Goal: Obtain resource: Download file/media

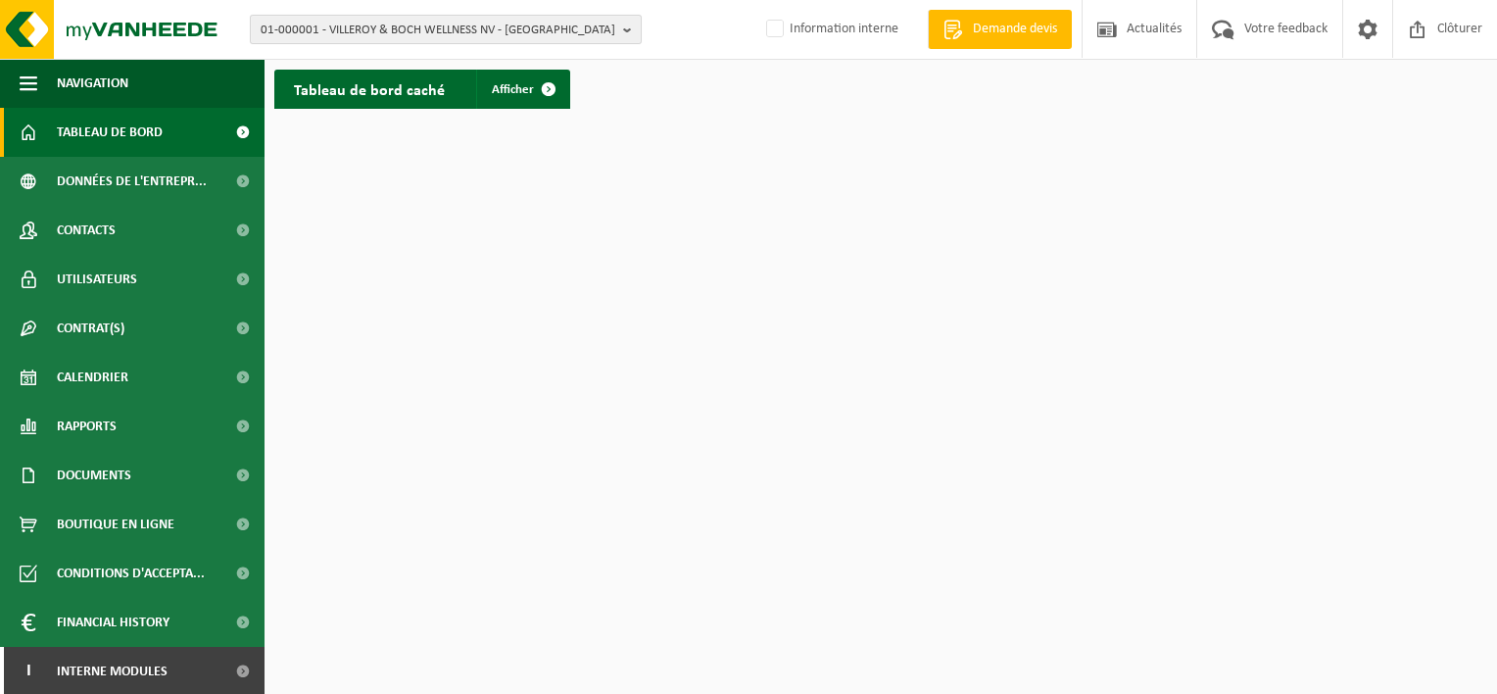
click at [313, 29] on span "01-000001 - VILLEROY & BOCH WELLNESS NV - [GEOGRAPHIC_DATA]" at bounding box center [438, 30] width 355 height 29
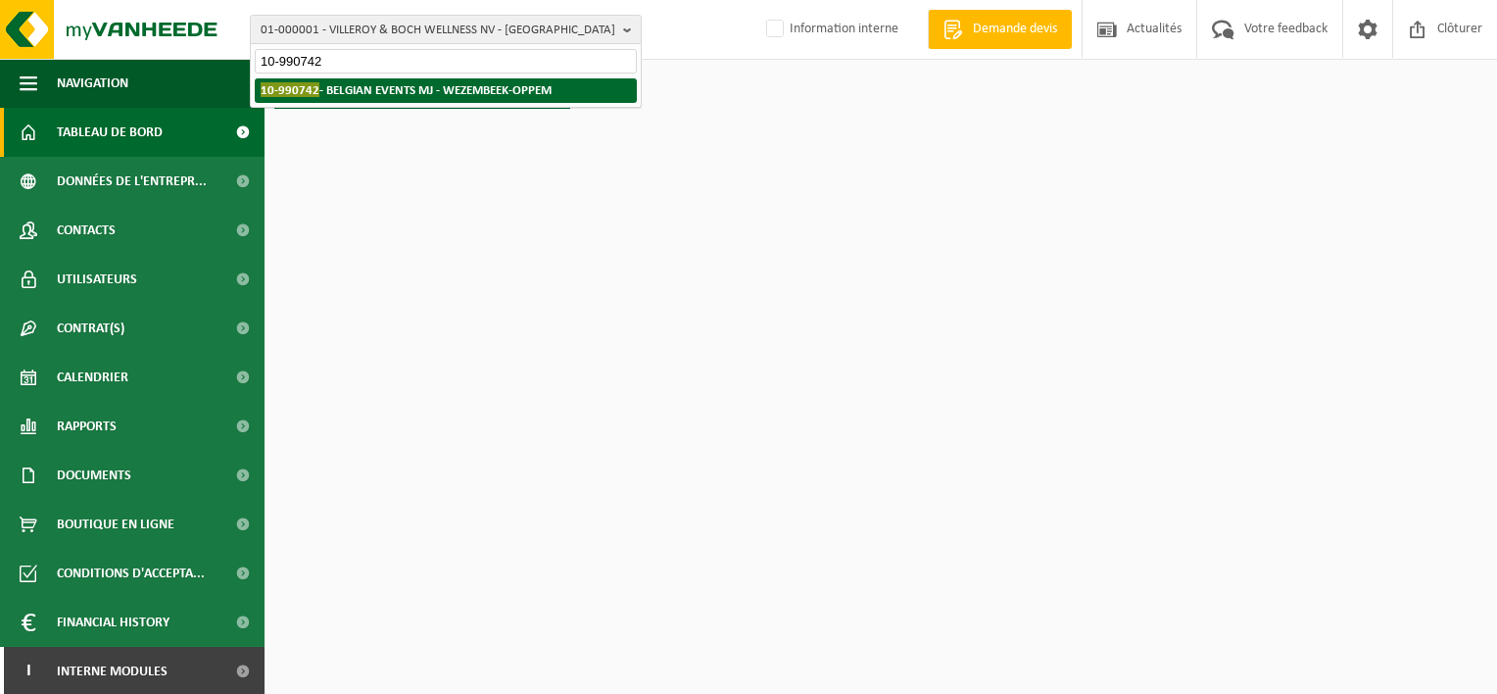
type input "10-990742"
click at [364, 87] on strong "10-990742 - BELGIAN EVENTS MJ - [GEOGRAPHIC_DATA]-OPPEM" at bounding box center [406, 89] width 291 height 15
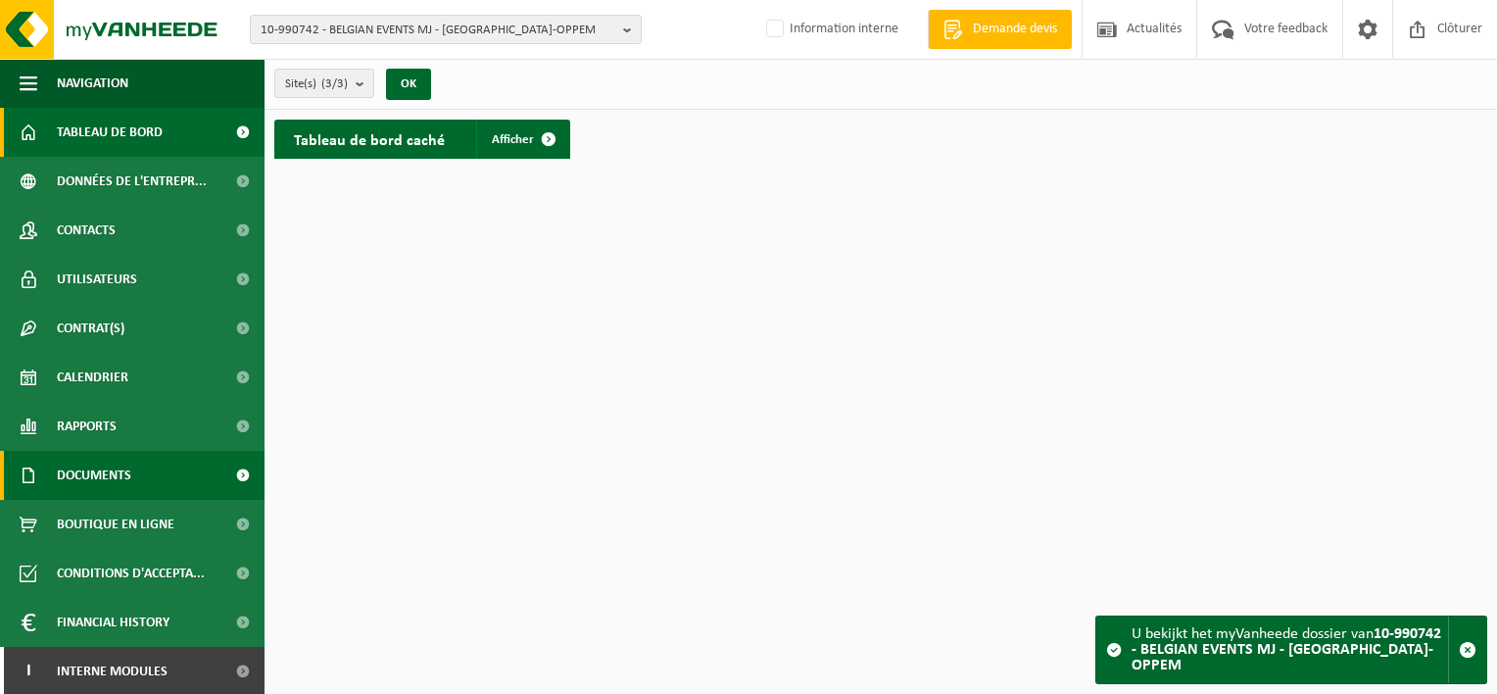
click at [161, 478] on link "Documents" at bounding box center [132, 475] width 265 height 49
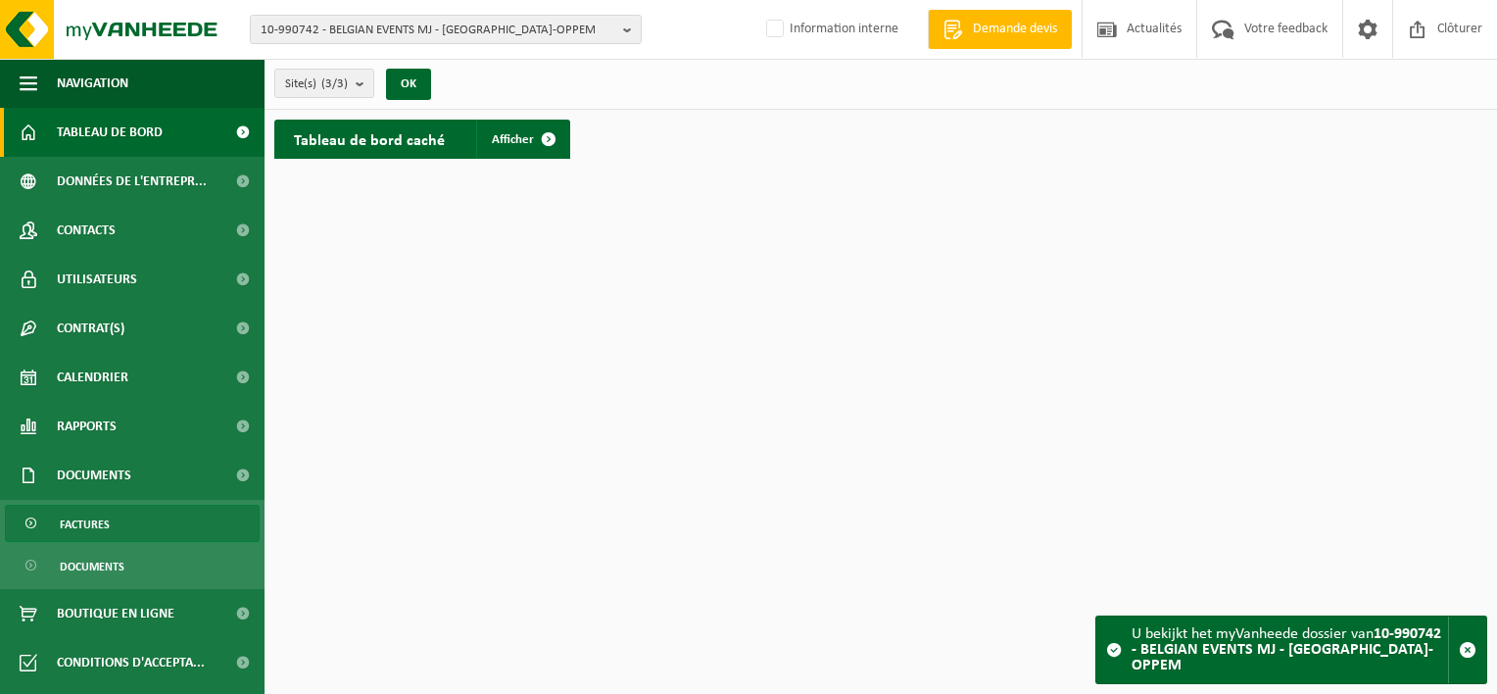
click at [161, 519] on link "Factures" at bounding box center [132, 523] width 255 height 37
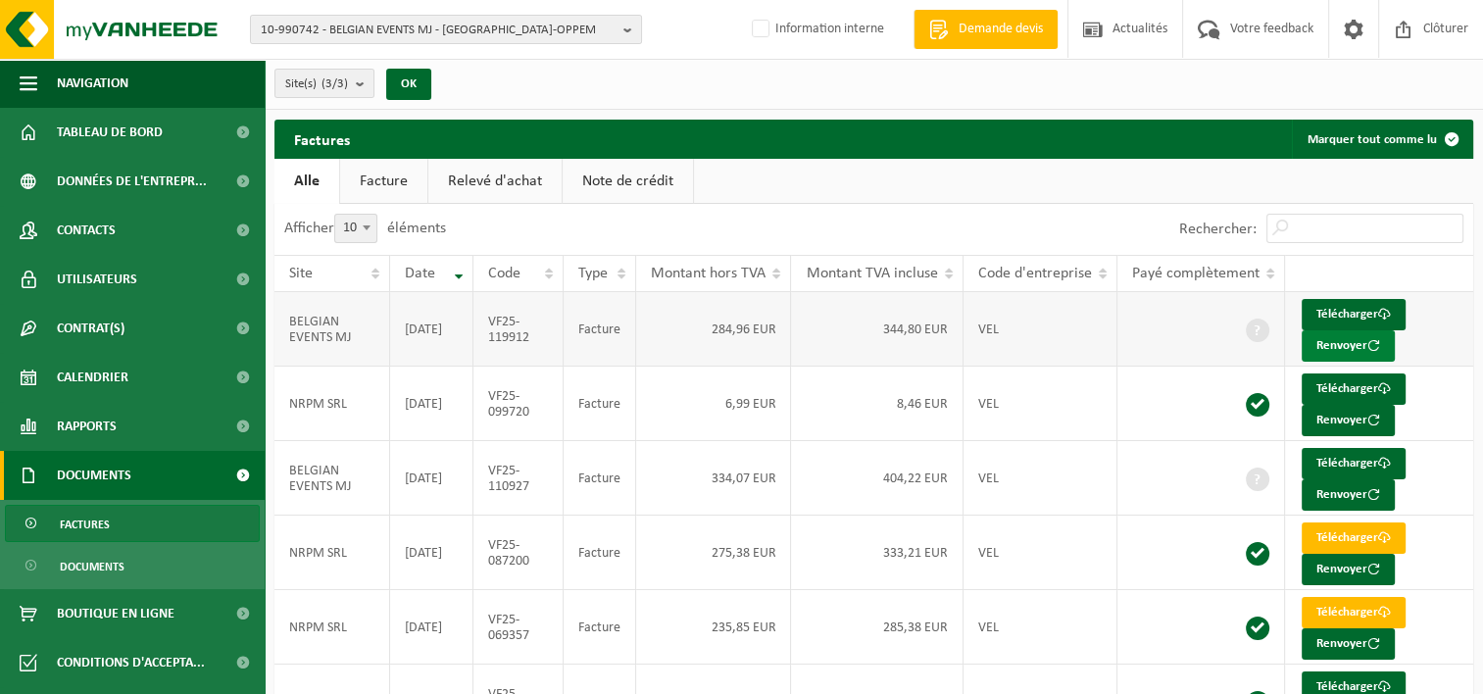
click at [1335, 342] on button "Renvoyer" at bounding box center [1347, 345] width 93 height 31
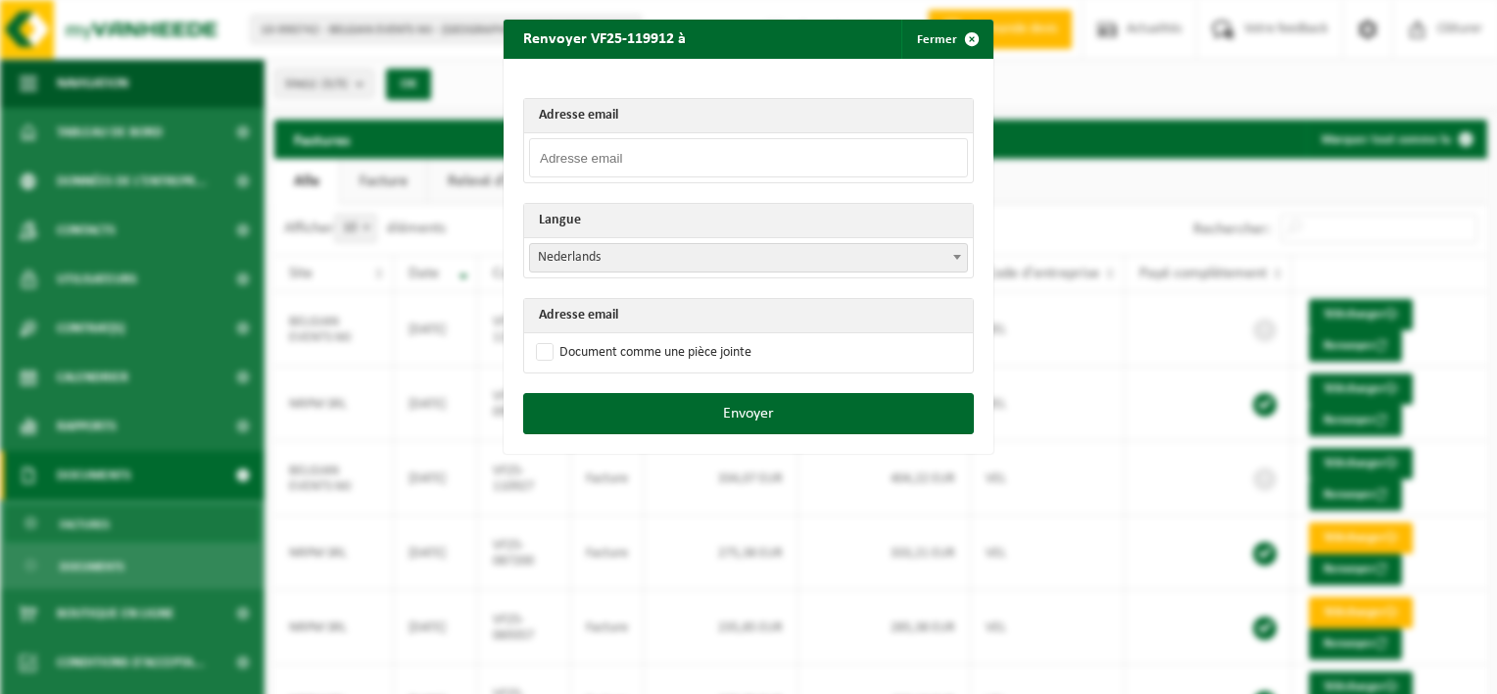
click at [618, 164] on input "email" at bounding box center [748, 157] width 439 height 39
click at [632, 156] on input "email" at bounding box center [748, 157] width 439 height 39
click at [963, 39] on span "button" at bounding box center [972, 39] width 39 height 39
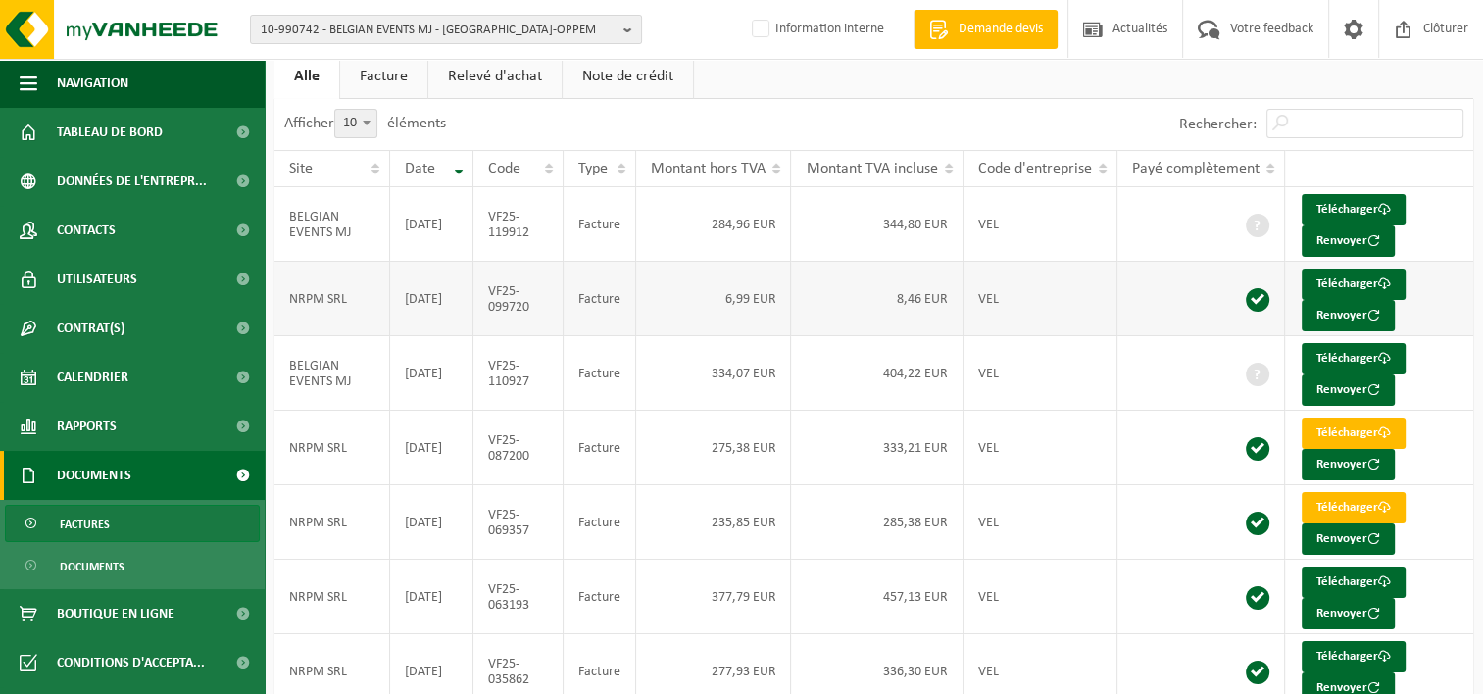
scroll to position [16, 0]
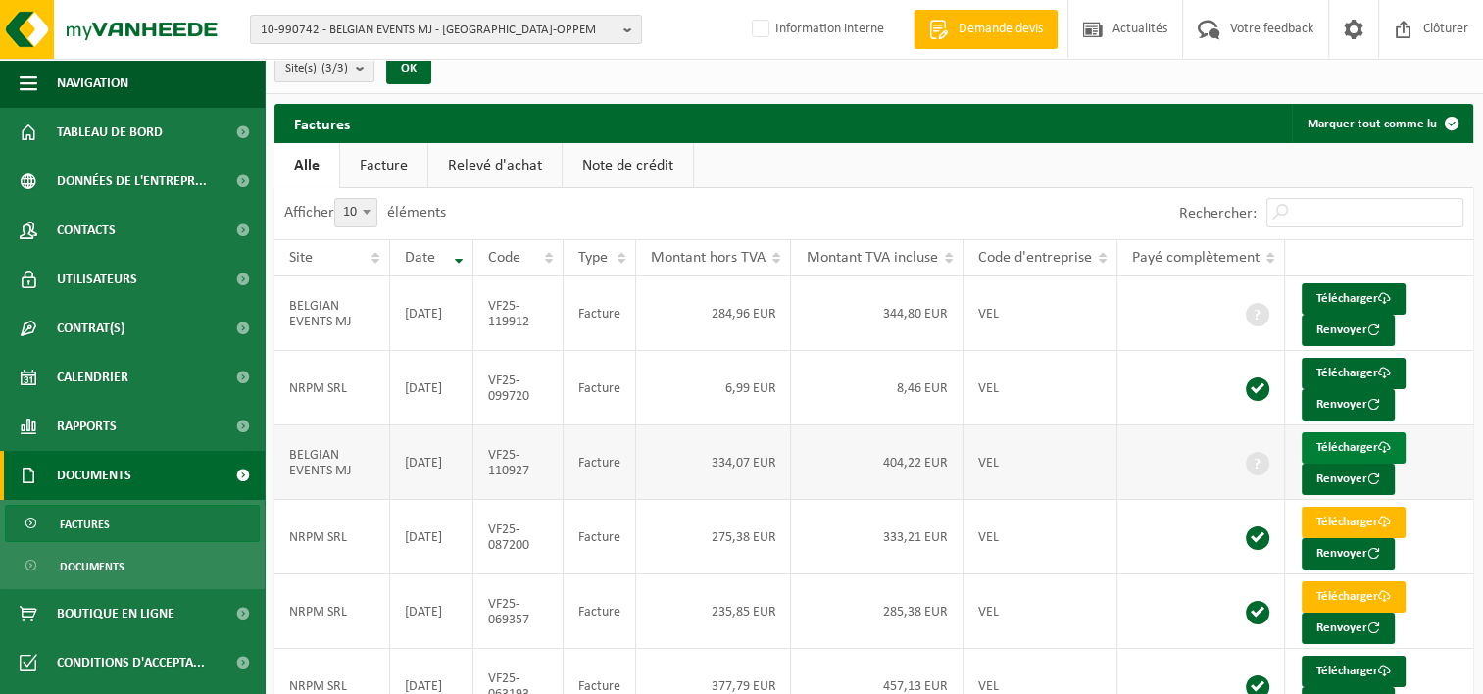
click at [1342, 442] on link "Télécharger" at bounding box center [1353, 447] width 104 height 31
click at [1160, 26] on span "Actualités" at bounding box center [1139, 29] width 65 height 58
click at [1349, 297] on link "Télécharger" at bounding box center [1353, 298] width 104 height 31
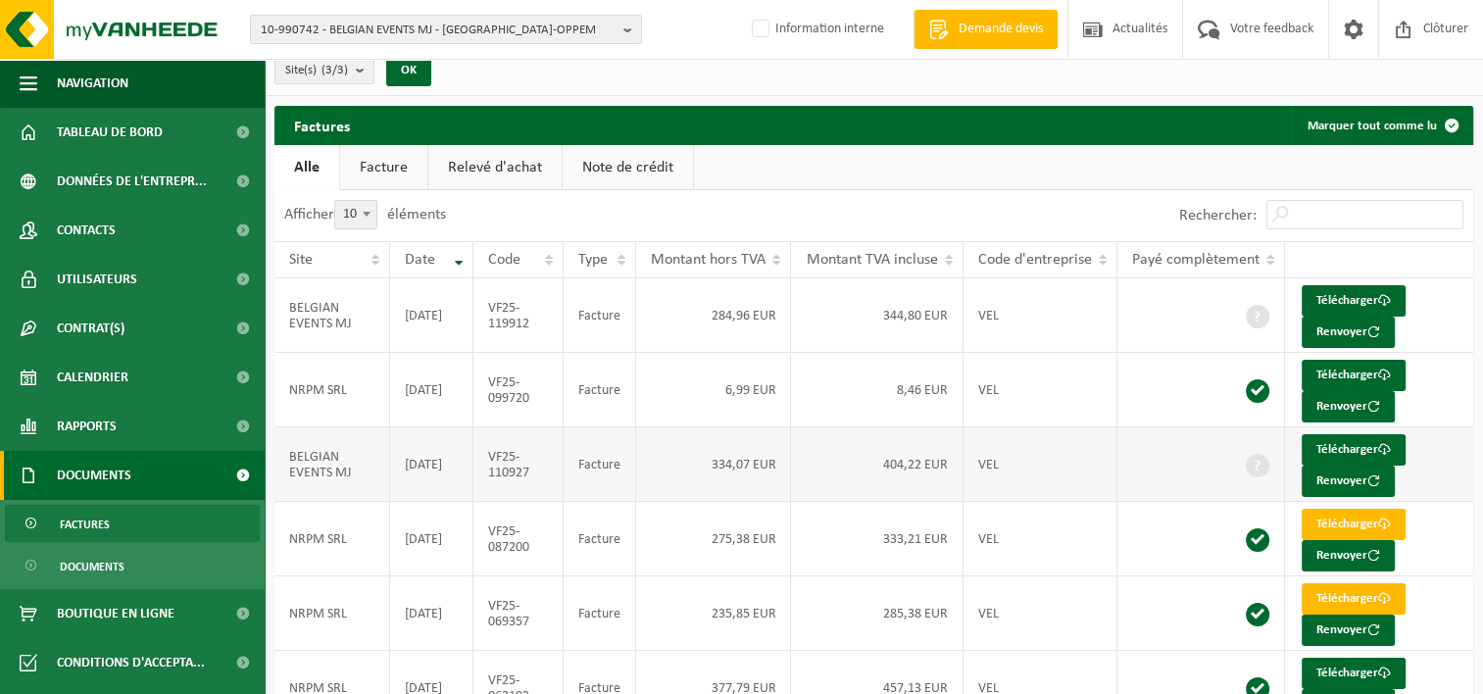
scroll to position [0, 0]
